Goal: Navigation & Orientation: Find specific page/section

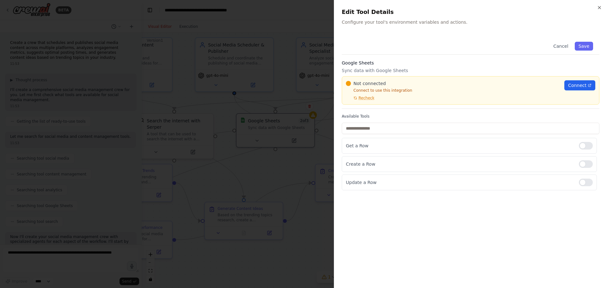
scroll to position [466, 0]
click at [277, 46] on div at bounding box center [303, 144] width 607 height 288
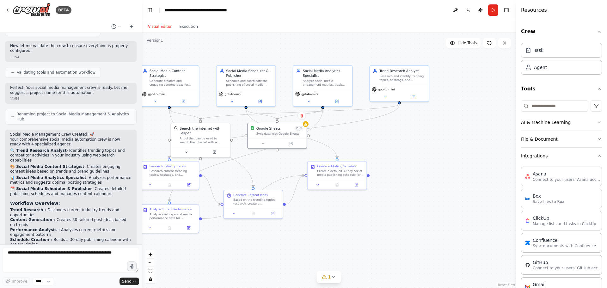
scroll to position [475, 0]
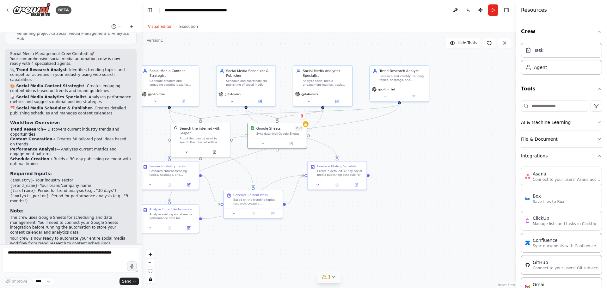
click at [328, 276] on button "1" at bounding box center [329, 277] width 24 height 12
click at [274, 280] on div "Google Sheets integration is not connected. Please connect before using it." at bounding box center [329, 276] width 151 height 8
click at [259, 277] on icon at bounding box center [256, 276] width 5 height 5
click at [394, 257] on button at bounding box center [399, 261] width 11 height 8
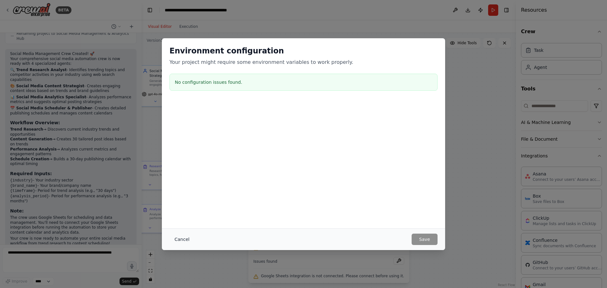
click at [187, 241] on button "Cancel" at bounding box center [182, 239] width 25 height 11
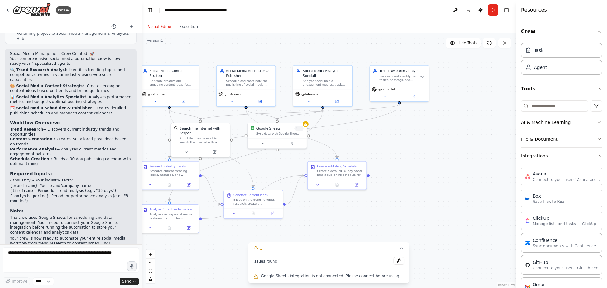
scroll to position [412, 0]
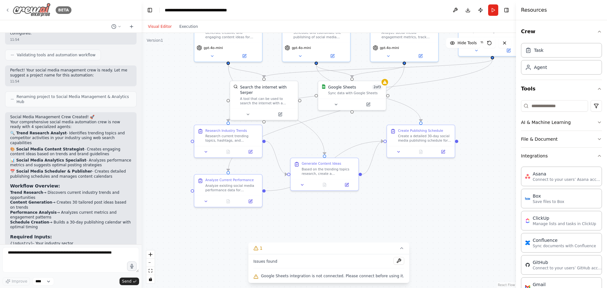
click at [7, 9] on icon at bounding box center [7, 10] width 5 height 5
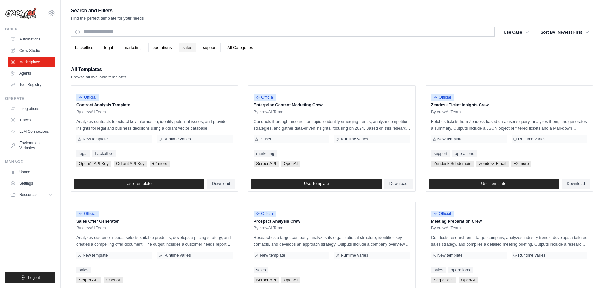
click at [191, 51] on link "sales" at bounding box center [187, 47] width 18 height 9
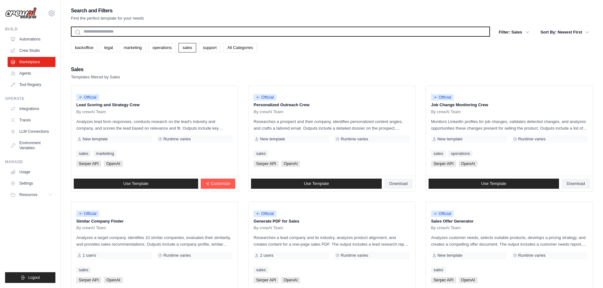
click at [124, 31] on input "text" at bounding box center [280, 32] width 419 height 10
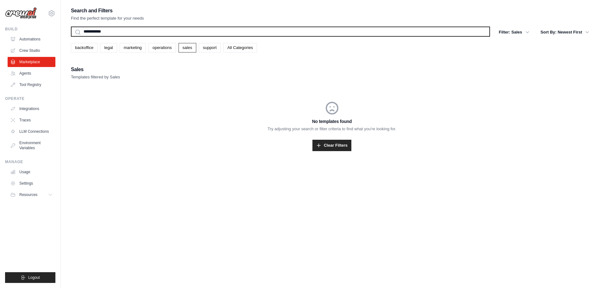
type input "**********"
click at [71, 36] on button "Search" at bounding box center [71, 36] width 0 height 0
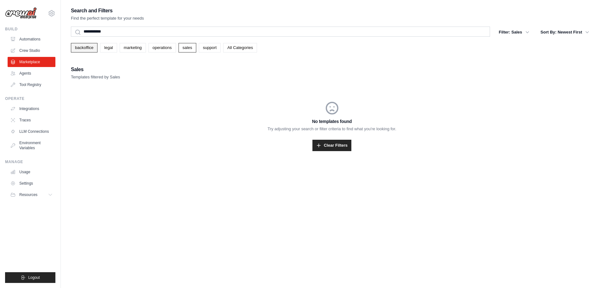
click at [80, 51] on link "backoffice" at bounding box center [84, 47] width 27 height 9
click at [24, 68] on link "Agents" at bounding box center [32, 73] width 48 height 10
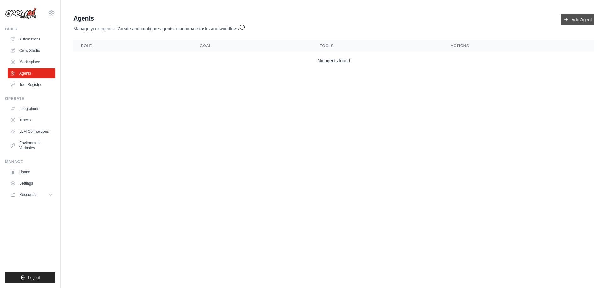
click at [570, 14] on link "Add Agent" at bounding box center [577, 19] width 33 height 11
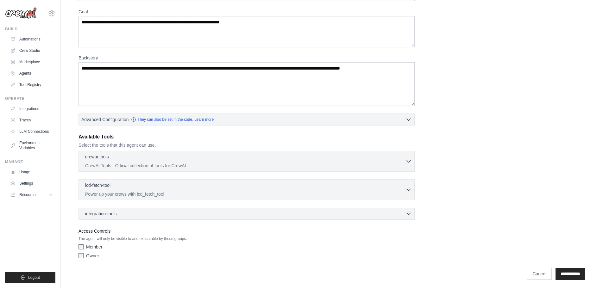
scroll to position [51, 0]
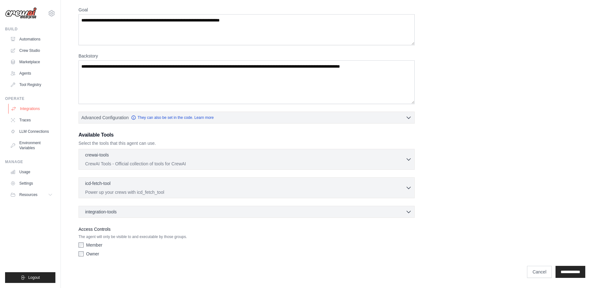
click at [24, 110] on link "Integrations" at bounding box center [32, 109] width 48 height 10
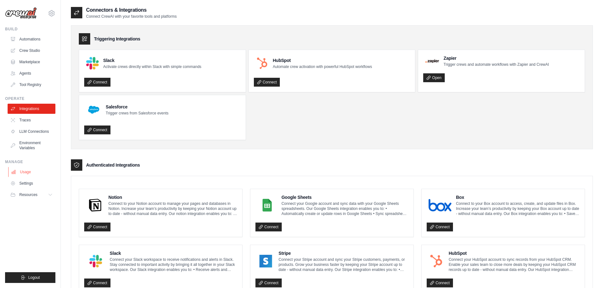
click at [16, 168] on link "Usage" at bounding box center [32, 172] width 48 height 10
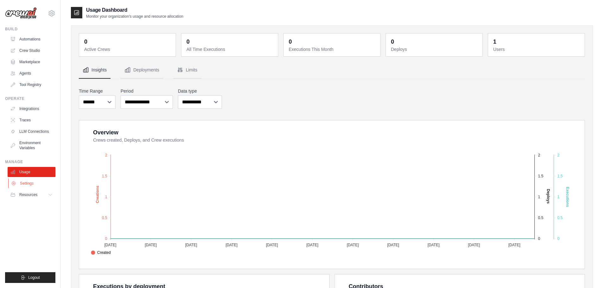
click at [23, 186] on link "Settings" at bounding box center [32, 183] width 48 height 10
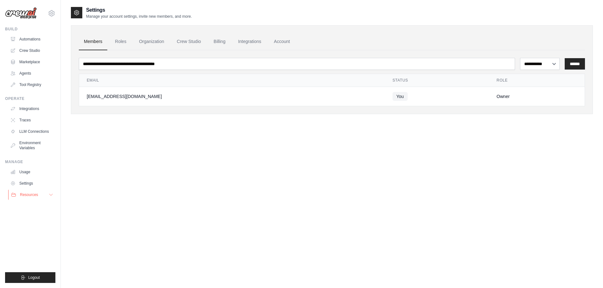
click at [23, 197] on span "Resources" at bounding box center [29, 194] width 18 height 5
click at [224, 41] on link "Billing" at bounding box center [219, 41] width 22 height 17
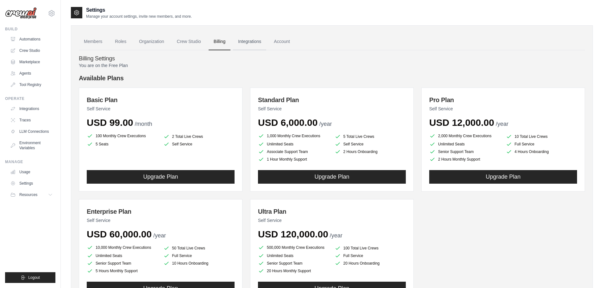
click at [265, 43] on link "Integrations" at bounding box center [249, 41] width 33 height 17
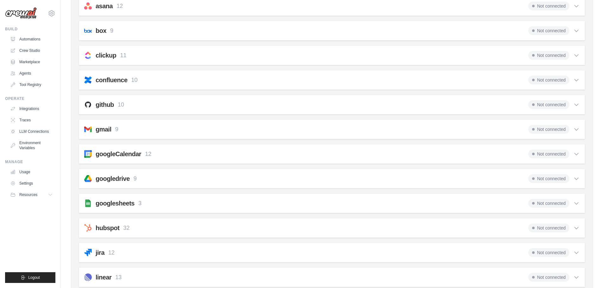
scroll to position [127, 0]
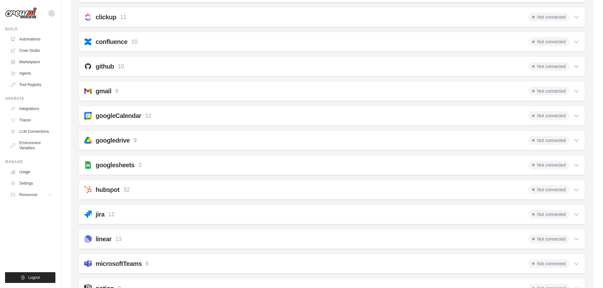
click at [127, 166] on h2 "googlesheets" at bounding box center [115, 165] width 39 height 9
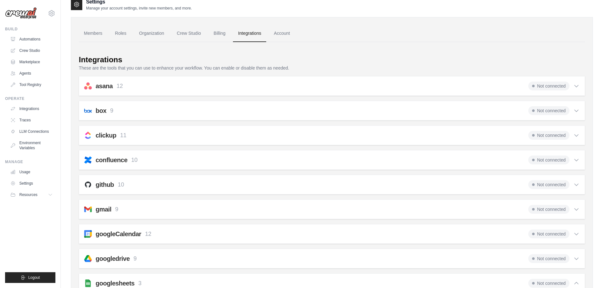
scroll to position [0, 0]
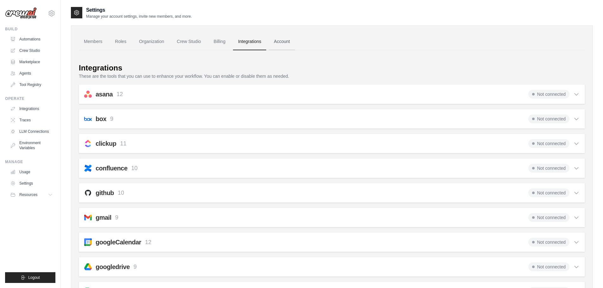
click at [295, 38] on link "Account" at bounding box center [282, 41] width 26 height 17
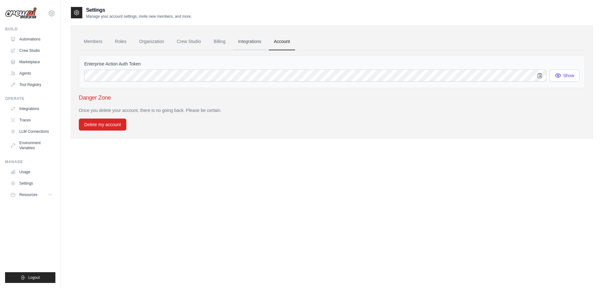
click at [244, 35] on link "Integrations" at bounding box center [249, 41] width 33 height 17
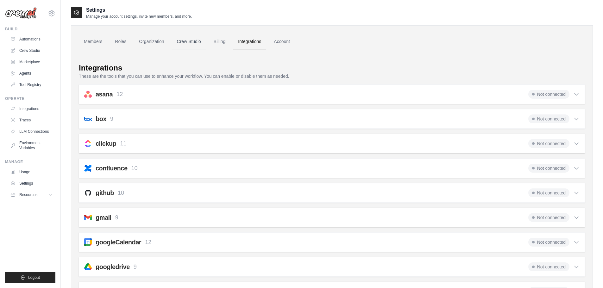
click at [206, 43] on link "Crew Studio" at bounding box center [189, 41] width 34 height 17
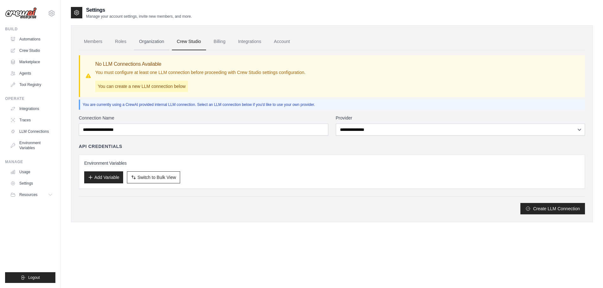
click at [148, 41] on link "Organization" at bounding box center [151, 41] width 35 height 17
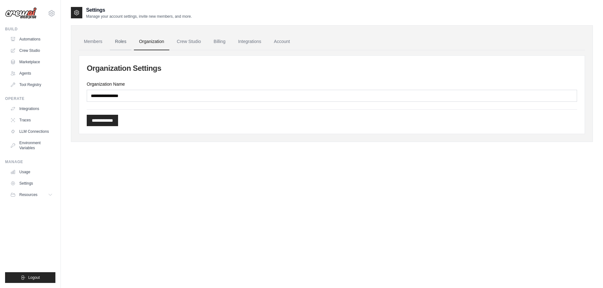
click at [114, 44] on link "Roles" at bounding box center [121, 41] width 22 height 17
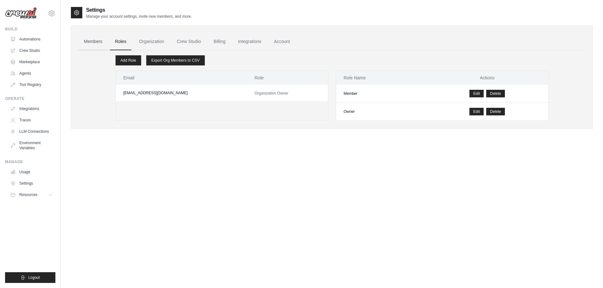
click at [80, 39] on link "Members" at bounding box center [93, 41] width 28 height 17
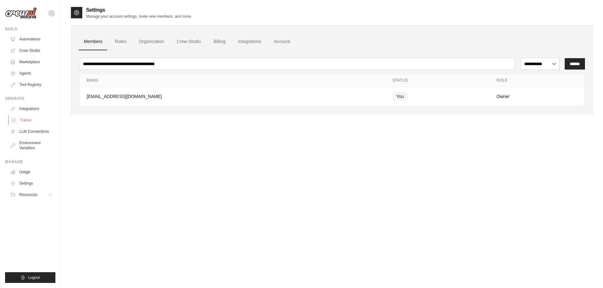
click at [29, 120] on link "Traces" at bounding box center [32, 120] width 48 height 10
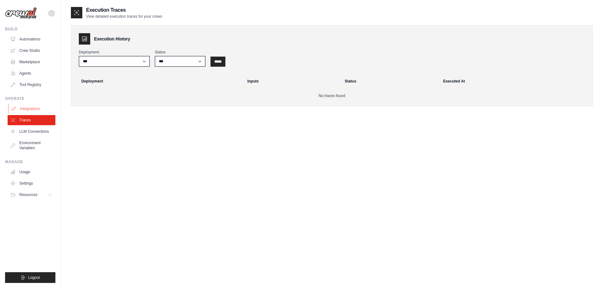
click at [29, 113] on link "Integrations" at bounding box center [32, 109] width 48 height 10
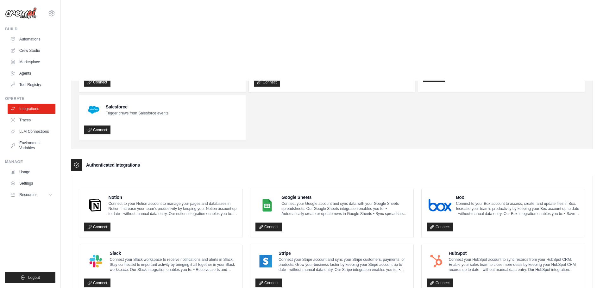
drag, startPoint x: 239, startPoint y: 139, endPoint x: 212, endPoint y: 24, distance: 117.6
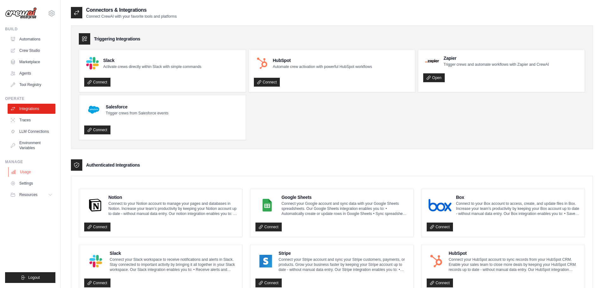
click at [21, 169] on link "Usage" at bounding box center [32, 172] width 48 height 10
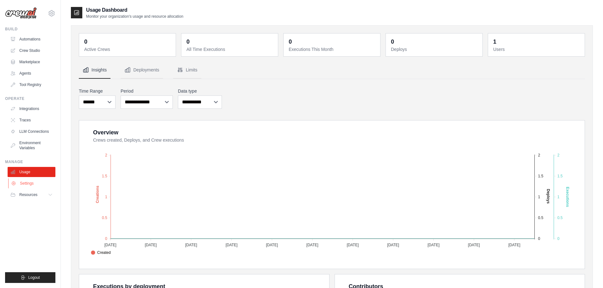
click at [25, 181] on link "Settings" at bounding box center [32, 183] width 48 height 10
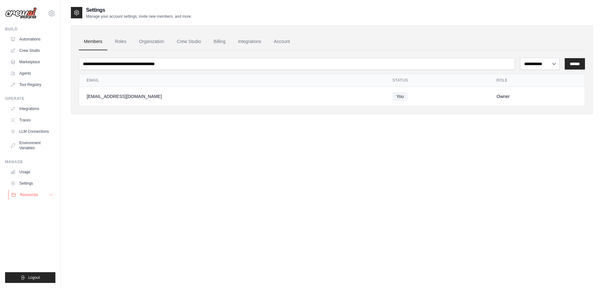
click at [28, 194] on span "Resources" at bounding box center [29, 194] width 18 height 5
click at [32, 84] on link "Tool Registry" at bounding box center [32, 85] width 48 height 10
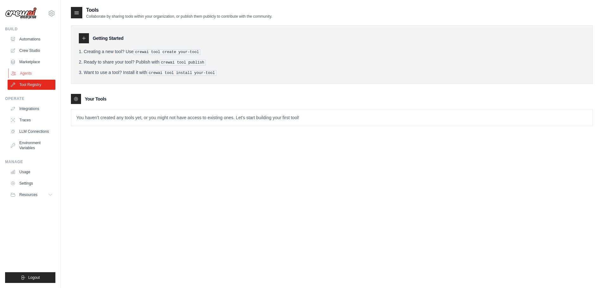
click at [25, 73] on link "Agents" at bounding box center [32, 73] width 48 height 10
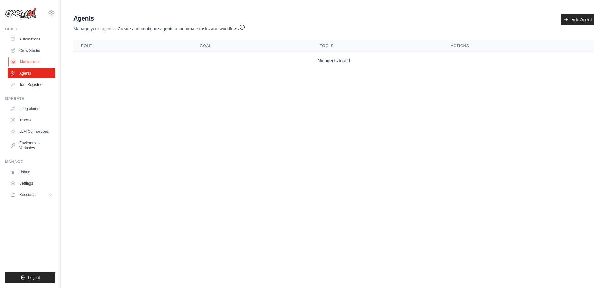
click at [24, 58] on link "Marketplace" at bounding box center [32, 62] width 48 height 10
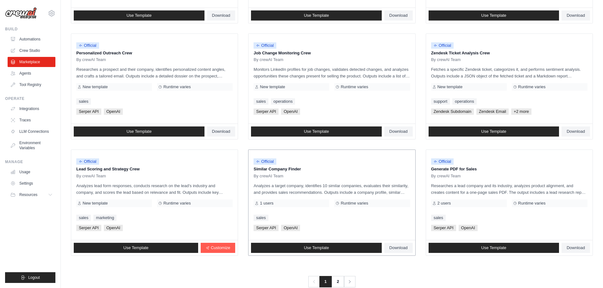
scroll to position [298, 0]
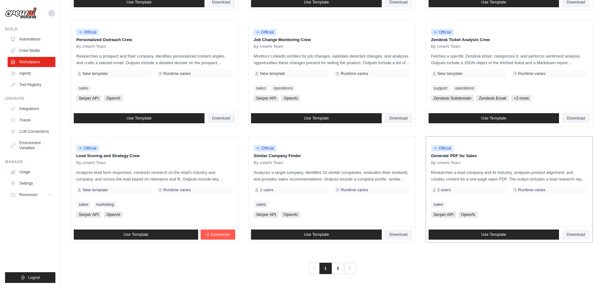
click at [442, 177] on p "Researches a lead company and its industry, analyzes product alignment, and cre…" at bounding box center [509, 175] width 156 height 13
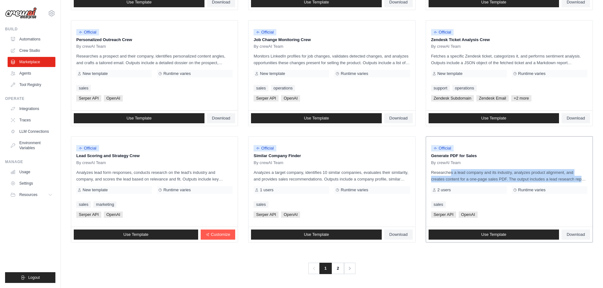
click at [442, 177] on p "Researches a lead company and its industry, analyzes product alignment, and cre…" at bounding box center [509, 175] width 156 height 13
click at [337, 271] on link "2" at bounding box center [338, 268] width 13 height 11
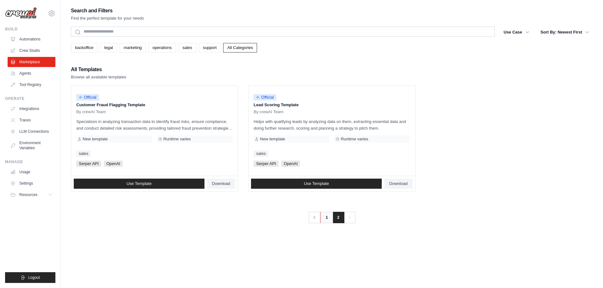
click at [324, 214] on link "1" at bounding box center [326, 217] width 13 height 11
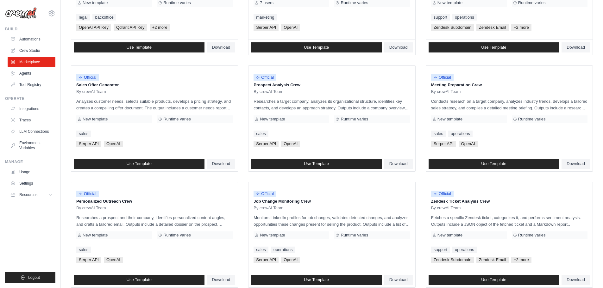
scroll to position [298, 0]
